Goal: Check status: Check status

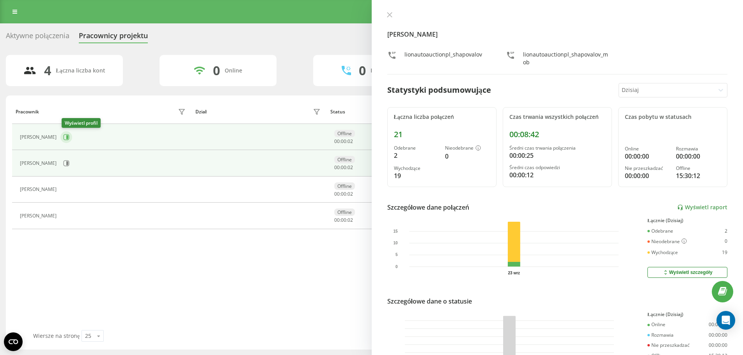
click at [69, 135] on icon at bounding box center [67, 137] width 6 height 6
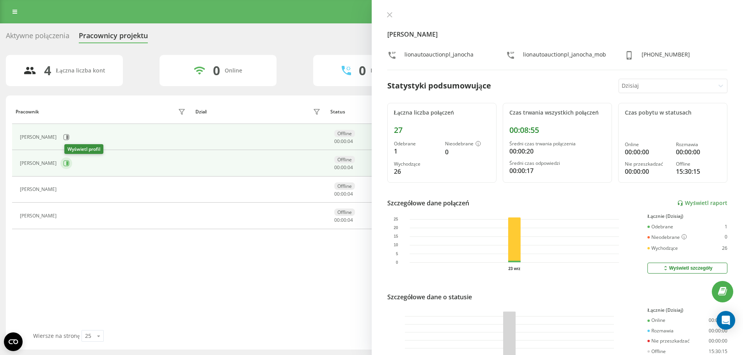
click at [69, 163] on icon at bounding box center [66, 163] width 6 height 6
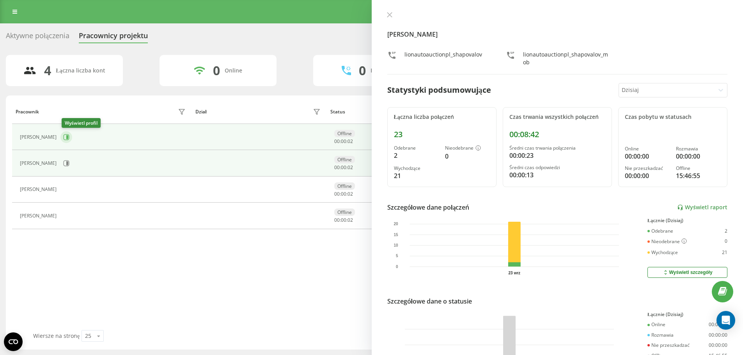
click at [67, 138] on icon at bounding box center [66, 137] width 6 height 6
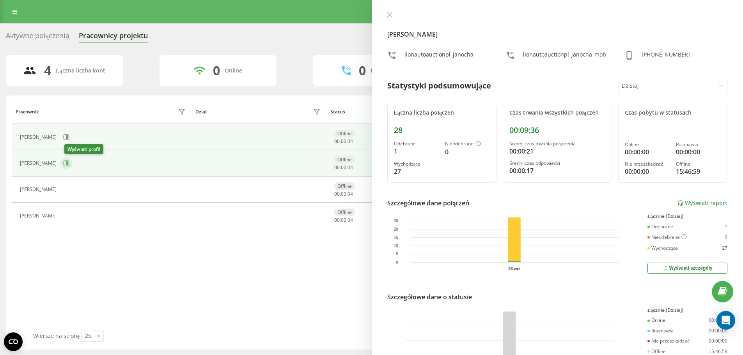
click at [69, 164] on icon at bounding box center [66, 163] width 6 height 6
